Goal: Task Accomplishment & Management: Use online tool/utility

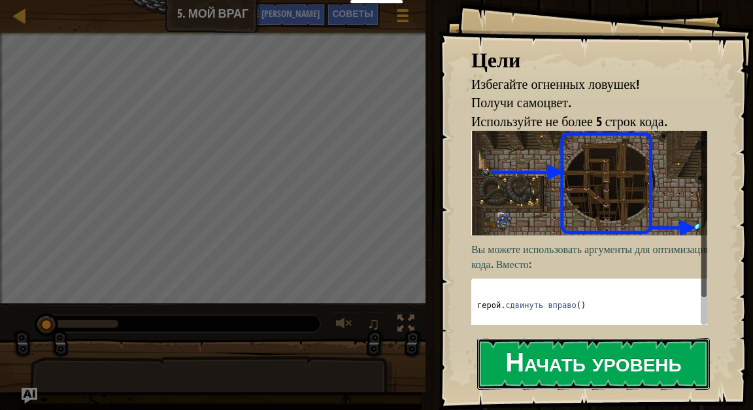
click at [659, 354] on button "Начать уровень" at bounding box center [593, 364] width 233 height 52
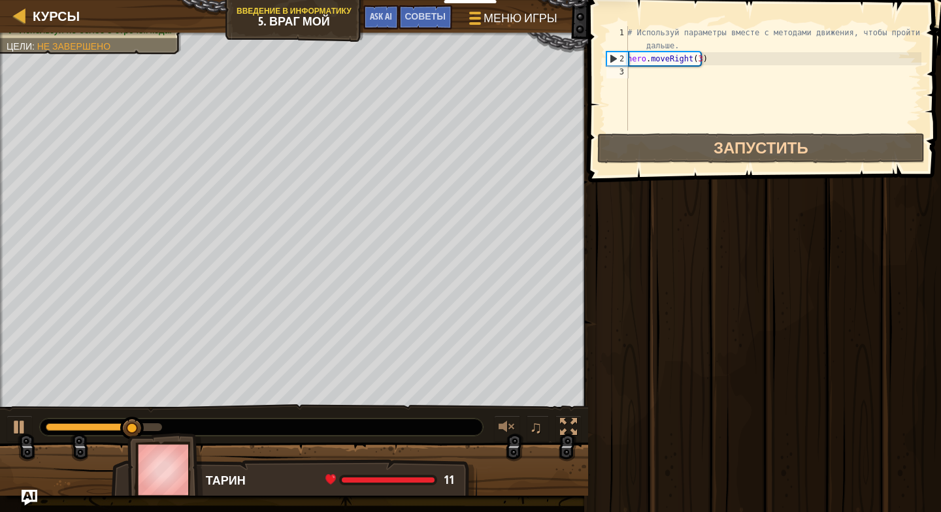
click at [707, 97] on div "# Используй параметры вместе с методами движения, чтобы пройти дальше. hero . m…" at bounding box center [773, 98] width 297 height 144
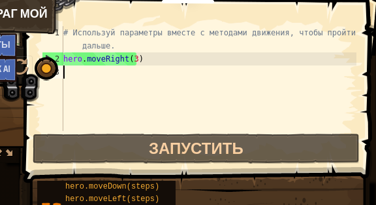
click at [139, 84] on div "# Используй параметры вместе с методами движения, чтобы пройти дальше. hero . m…" at bounding box center [209, 98] width 296 height 144
click at [80, 56] on div "# Используй параметры вместе с методами движения, чтобы пройти дальше. hero . m…" at bounding box center [209, 98] width 296 height 144
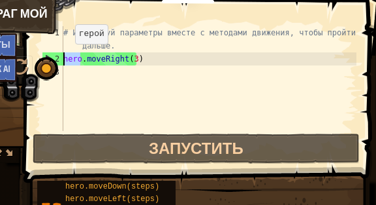
drag, startPoint x: 82, startPoint y: 57, endPoint x: 63, endPoint y: 56, distance: 18.3
click at [63, 56] on div "# Используй параметры вместе с методами движения, чтобы пройти дальше. hero . m…" at bounding box center [209, 98] width 296 height 144
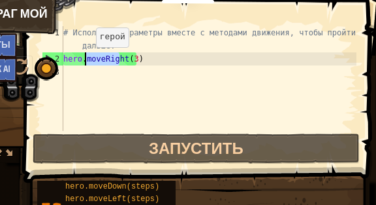
drag, startPoint x: 121, startPoint y: 58, endPoint x: 84, endPoint y: 60, distance: 36.7
click at [84, 60] on div "# Используй параметры вместе с методами движения, чтобы пройти дальше. hero . m…" at bounding box center [209, 98] width 296 height 144
click at [101, 58] on div "# Используй параметры вместе с методами движения, чтобы пройти дальше. hero . m…" at bounding box center [209, 78] width 296 height 105
drag, startPoint x: 101, startPoint y: 58, endPoint x: 84, endPoint y: 59, distance: 16.4
click at [84, 59] on div "# Используй параметры вместе с методами движения, чтобы пройти дальше. hero . m…" at bounding box center [209, 98] width 296 height 144
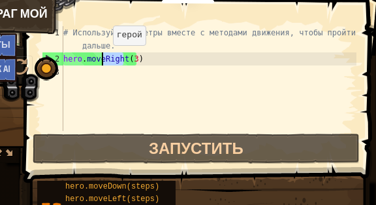
drag, startPoint x: 123, startPoint y: 58, endPoint x: 102, endPoint y: 58, distance: 20.9
click at [102, 58] on div "# Используй параметры вместе с методами движения, чтобы пройти дальше. hero . m…" at bounding box center [209, 98] width 296 height 144
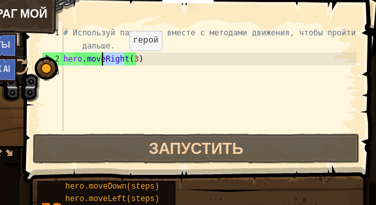
click at [118, 63] on div "# Используй параметры вместе с методами движения, чтобы пройти дальше. hero . m…" at bounding box center [209, 78] width 296 height 105
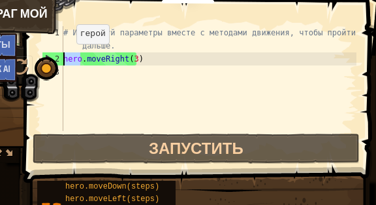
drag, startPoint x: 80, startPoint y: 59, endPoint x: 65, endPoint y: 57, distance: 15.2
click at [65, 57] on div "# Используй параметры вместе с методами движения, чтобы пройти дальше. hero . m…" at bounding box center [209, 98] width 296 height 144
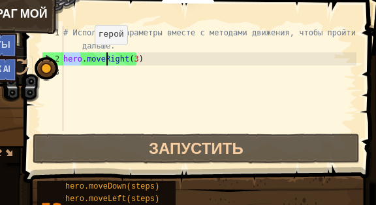
type textarea ".moveRheroight(3)"
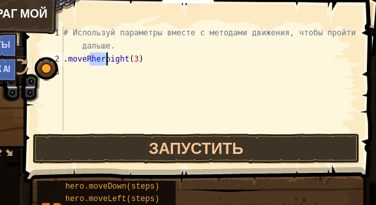
click at [137, 56] on div "# Используй параметры вместе с методами движения, чтобы пройти дальше. . moveRh…" at bounding box center [209, 98] width 296 height 144
drag, startPoint x: 139, startPoint y: 59, endPoint x: 122, endPoint y: 58, distance: 17.0
click at [122, 58] on div "# Используй параметры вместе с методами движения, чтобы пройти дальше. . moveRh…" at bounding box center [209, 98] width 296 height 144
click at [146, 71] on div "# Используй параметры вместе с методами движения, чтобы пройти дальше. . moveRh…" at bounding box center [209, 98] width 296 height 144
type textarea "hero.moveRight(3)"
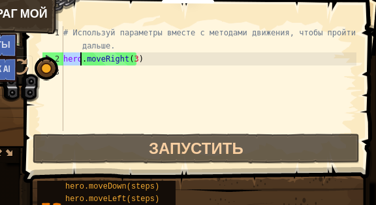
click at [152, 59] on div "# Используй параметры вместе с методами движения, чтобы пройти дальше. hero . m…" at bounding box center [209, 98] width 296 height 144
click at [153, 69] on div "# Используй параметры вместе с методами движения, чтобы пройти дальше. hero . m…" at bounding box center [209, 98] width 296 height 144
click at [146, 68] on div "# Используй параметры вместе с методами движения, чтобы пройти дальше. hero . m…" at bounding box center [209, 98] width 296 height 144
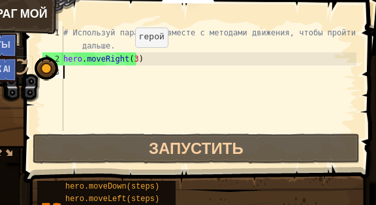
click at [124, 59] on div "# Используй параметры вместе с методами движения, чтобы пройти дальше. hero . m…" at bounding box center [209, 98] width 296 height 144
type textarea "hero.moveRight(3)"
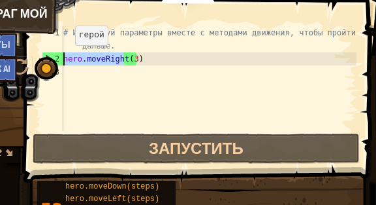
drag, startPoint x: 124, startPoint y: 59, endPoint x: 51, endPoint y: 58, distance: 72.6
click at [51, 58] on div "Курсы Введение в Информатику 5. Враг Мой Меню игры Готово Советы Ask AI 1 ההההה…" at bounding box center [188, 181] width 376 height 363
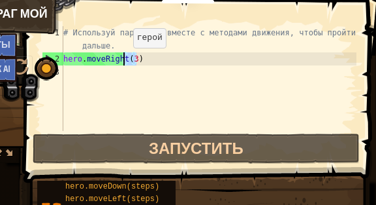
drag, startPoint x: 136, startPoint y: 61, endPoint x: 122, endPoint y: 60, distance: 13.8
click at [122, 60] on div "# Используй параметры вместе с методами движения, чтобы пройти дальше. hero . m…" at bounding box center [209, 98] width 296 height 144
click at [163, 65] on div "# Используй параметры вместе с методами движения, чтобы пройти дальше. hero . m…" at bounding box center [209, 98] width 296 height 144
click at [157, 57] on div "# Используй параметры вместе с методами движения, чтобы пройти дальше. hero . m…" at bounding box center [209, 98] width 296 height 144
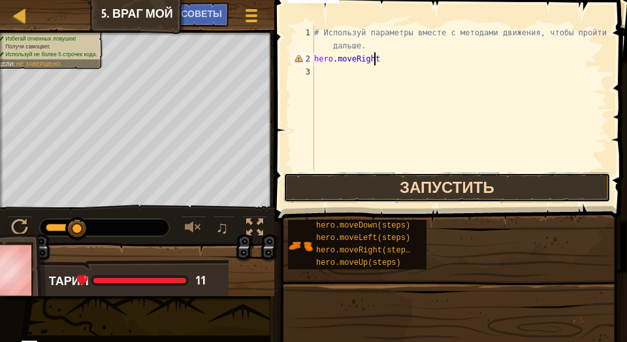
click at [376, 182] on button "Запустить" at bounding box center [447, 188] width 327 height 30
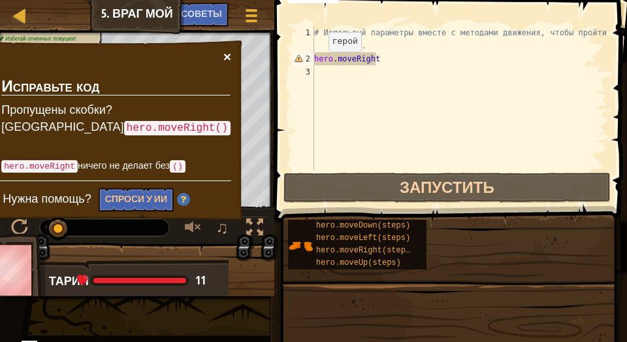
click at [226, 56] on button "×" at bounding box center [228, 57] width 8 height 14
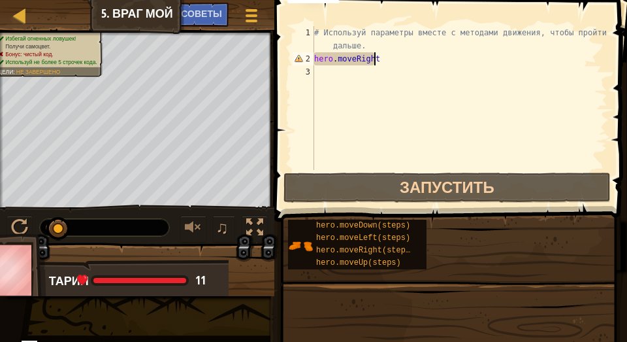
click at [408, 61] on div "# Используй параметры вместе с методами движения, чтобы пройти дальше. hero . m…" at bounding box center [460, 117] width 296 height 183
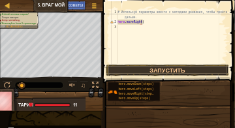
scroll to position [6, 5]
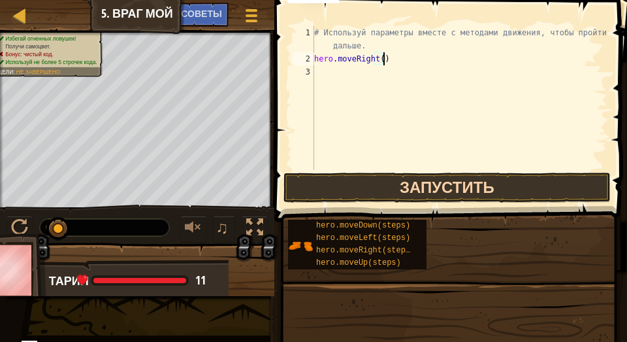
type textarea "hero.moveRight()"
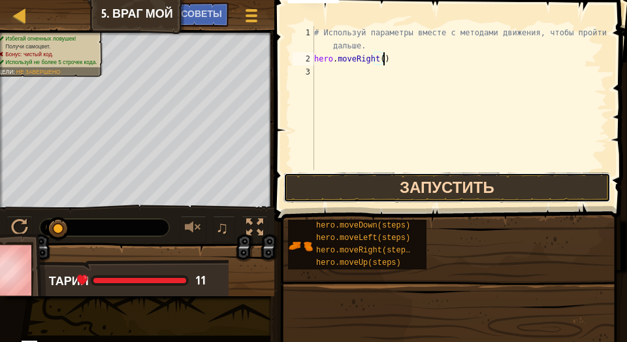
click at [342, 184] on button "Запустить" at bounding box center [447, 188] width 327 height 30
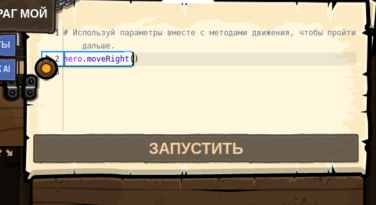
scroll to position [6, 5]
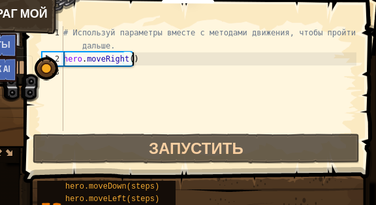
click at [121, 75] on div "# Используй параметры вместе с методами движения, чтобы пройти дальше. hero . m…" at bounding box center [209, 98] width 296 height 144
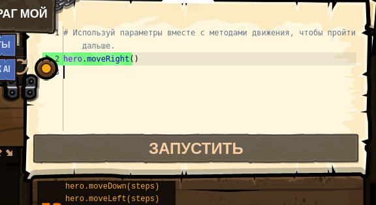
type textarea "№"
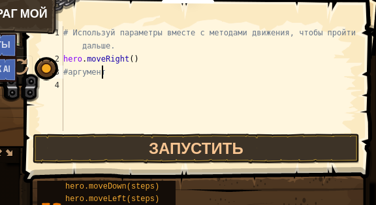
scroll to position [6, 3]
click at [127, 55] on div "# Используй параметры вместе с методами движения, чтобы пройти дальше. hero . m…" at bounding box center [209, 98] width 296 height 144
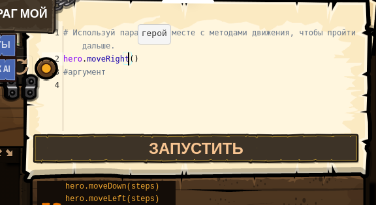
scroll to position [6, 5]
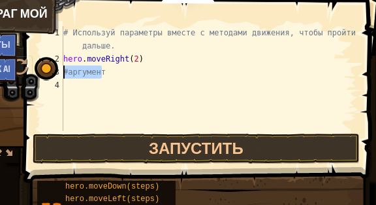
drag, startPoint x: 102, startPoint y: 73, endPoint x: 63, endPoint y: 69, distance: 38.7
click at [63, 69] on div "# Используй параметры вместе с методами движения, чтобы пройти дальше. hero . m…" at bounding box center [209, 98] width 296 height 144
type textarea "#аргумент"
click at [129, 82] on div "# Используй параметры вместе с методами движения, чтобы пройти дальше. hero . m…" at bounding box center [209, 98] width 296 height 144
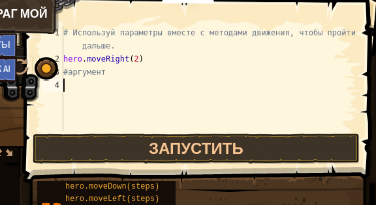
scroll to position [6, 0]
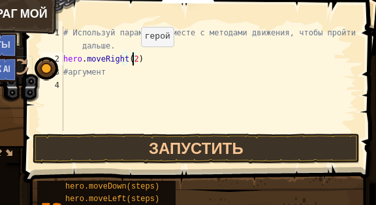
click at [129, 60] on div "# Используй параметры вместе с методами движения, чтобы пройти дальше. hero . m…" at bounding box center [209, 98] width 296 height 144
click at [129, 60] on div "# Используй параметры вместе с методами движения, чтобы пройти дальше. hero . m…" at bounding box center [209, 78] width 296 height 105
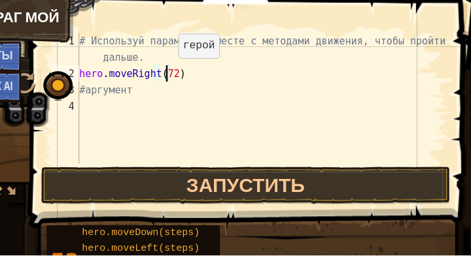
scroll to position [6, 5]
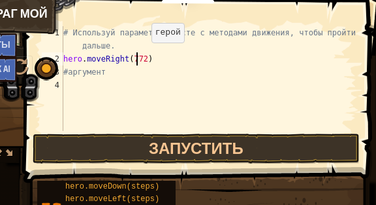
click at [141, 56] on div "# Используй параметры вместе с методами движения, чтобы пройти дальше. hero . m…" at bounding box center [209, 98] width 296 height 144
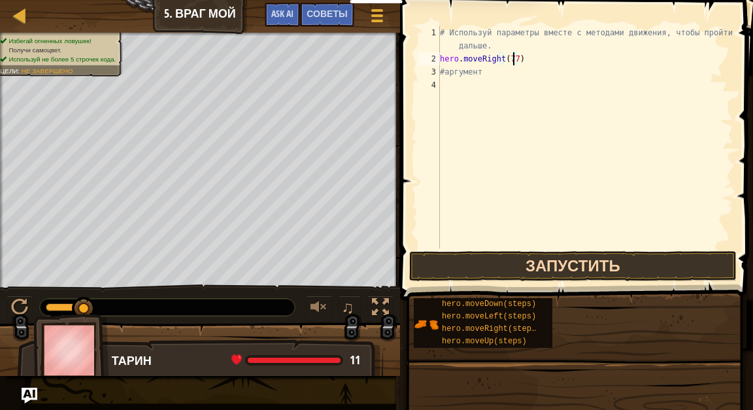
type textarea "hero.moveRight(77)"
click at [463, 258] on button "Запустить" at bounding box center [572, 266] width 327 height 30
